Goal: Information Seeking & Learning: Check status

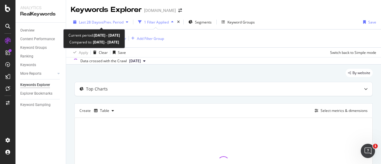
click at [100, 23] on span "vs Prev. Period" at bounding box center [111, 22] width 23 height 5
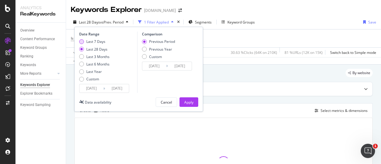
click at [91, 41] on div "Last 7 Days" at bounding box center [95, 41] width 19 height 5
type input "2025/07/23"
type input "2025/07/16"
type input "2025/07/22"
click at [195, 104] on button "Apply" at bounding box center [188, 102] width 19 height 10
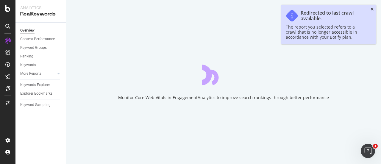
click at [372, 7] on icon "close toast" at bounding box center [371, 9] width 3 height 4
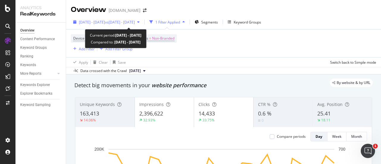
click at [105, 23] on span "2024 Dec. 10th - 2025 Jan. 6th" at bounding box center [92, 22] width 26 height 5
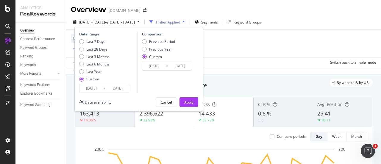
click at [93, 44] on div "Last 7 Days Last 28 Days Last 3 Months Last 6 Months Last Year Custom" at bounding box center [94, 61] width 30 height 45
click at [88, 42] on div "Last 7 Days" at bounding box center [95, 41] width 19 height 5
type input "2025/07/23"
type input "2025/07/29"
click at [117, 89] on input "2025/07/29" at bounding box center [117, 88] width 24 height 8
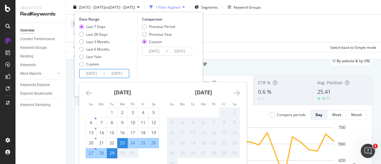
scroll to position [22, 0]
